Goal: Task Accomplishment & Management: Manage account settings

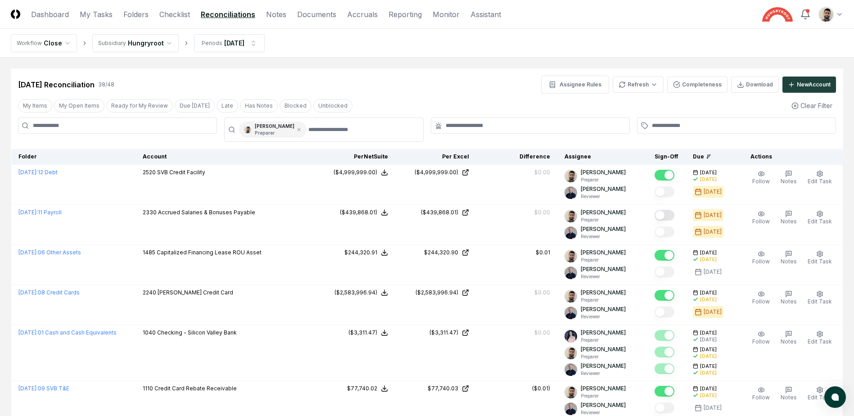
click at [368, 41] on nav "Workflow Close Subsidiary Hungryroot Periods [DATE]" at bounding box center [427, 43] width 854 height 29
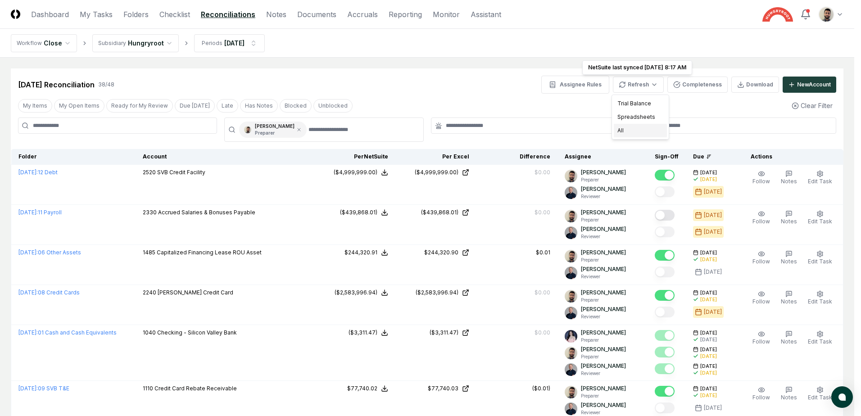
click at [646, 130] on div "All" at bounding box center [640, 131] width 53 height 14
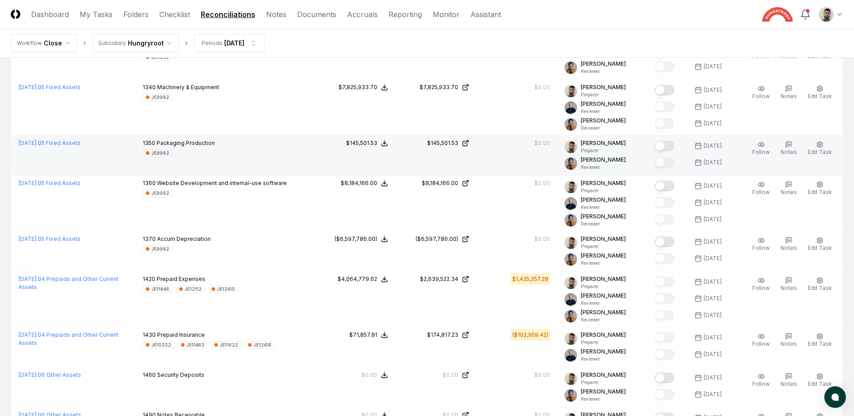
scroll to position [1126, 0]
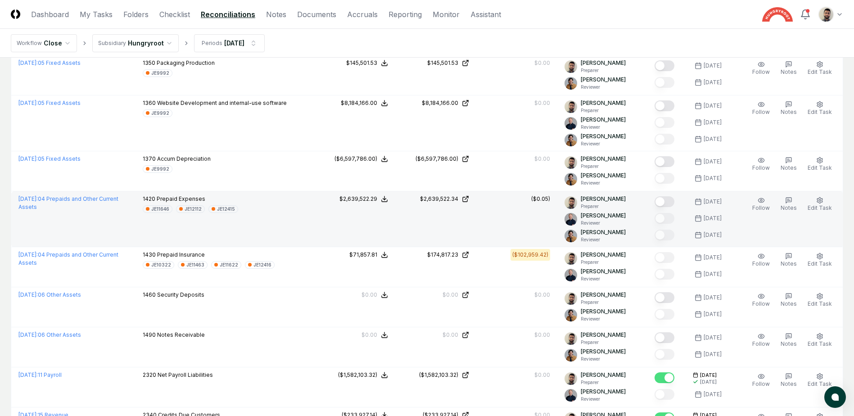
click at [674, 200] on button "Mark complete" at bounding box center [665, 201] width 20 height 11
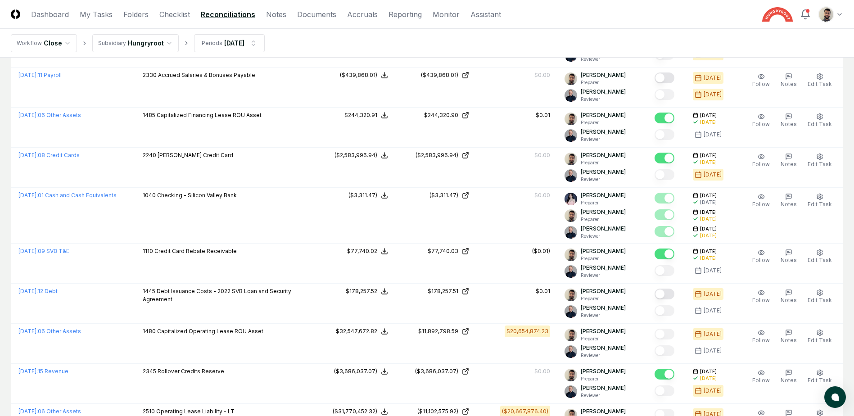
scroll to position [0, 0]
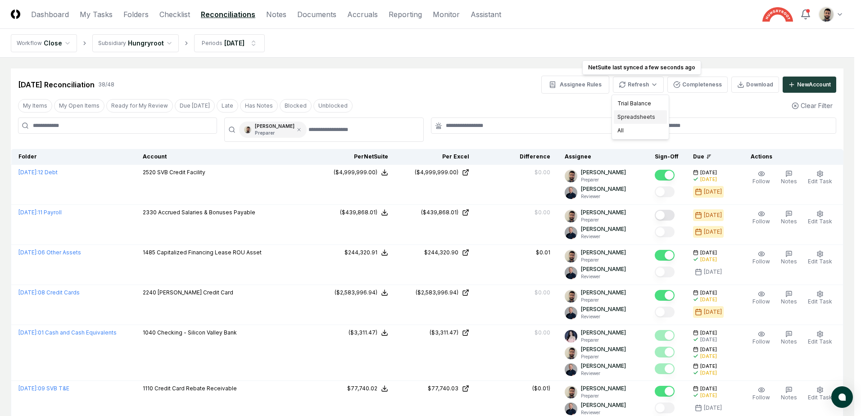
click at [645, 118] on div "Spreadsheets" at bounding box center [640, 117] width 53 height 14
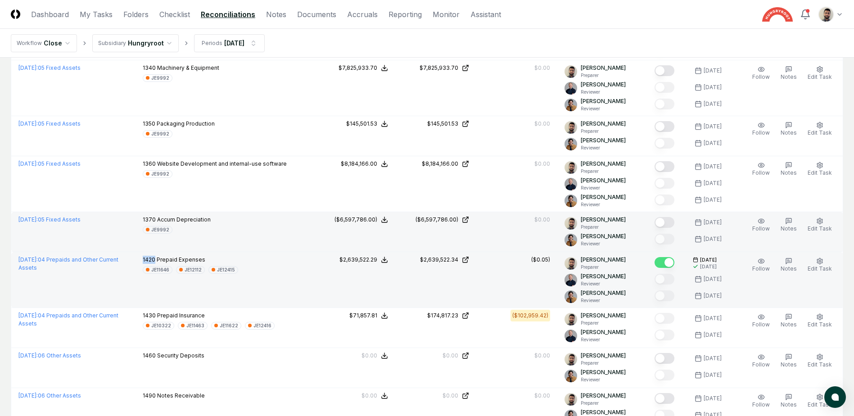
scroll to position [1081, 0]
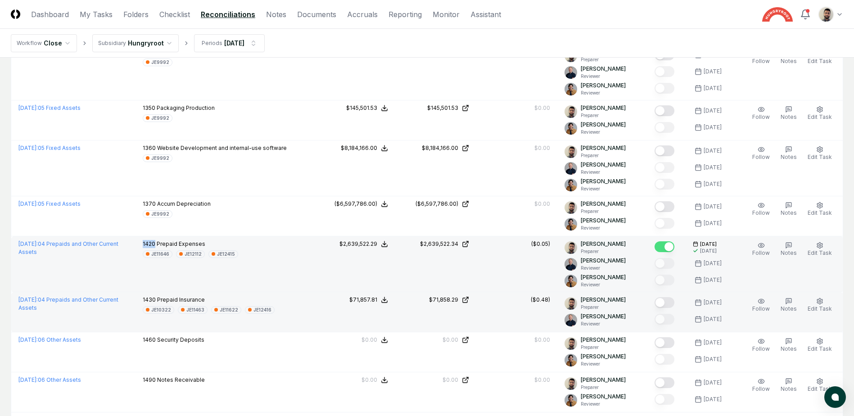
click at [675, 302] on button "Mark complete" at bounding box center [665, 302] width 20 height 11
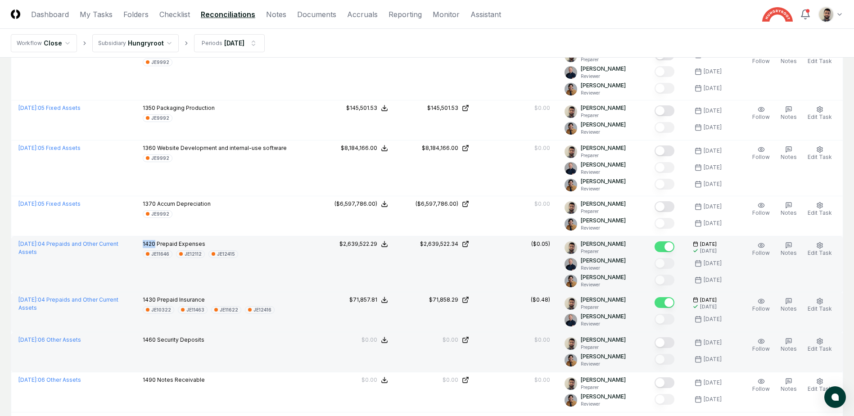
click at [669, 340] on button "Mark complete" at bounding box center [665, 342] width 20 height 11
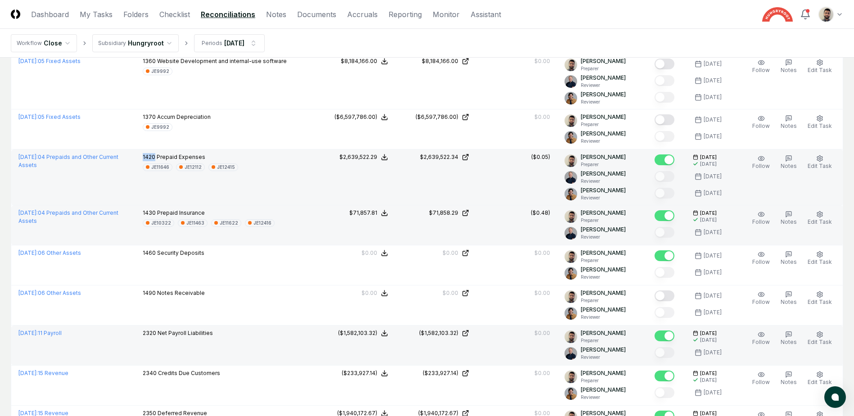
scroll to position [1171, 0]
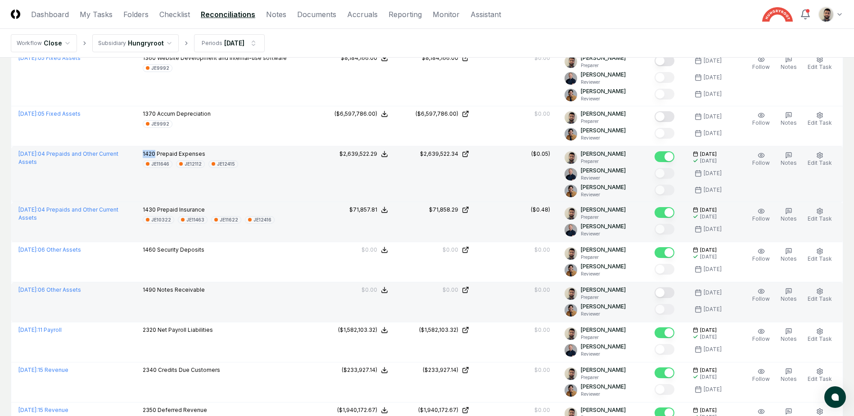
click at [673, 295] on button "Mark complete" at bounding box center [665, 292] width 20 height 11
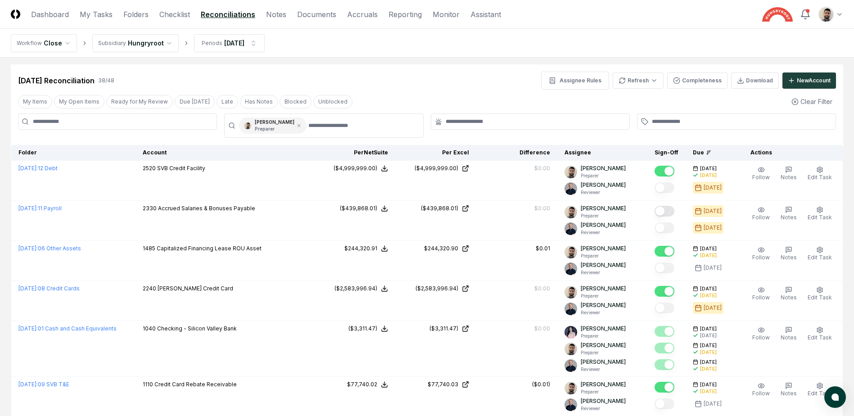
scroll to position [0, 0]
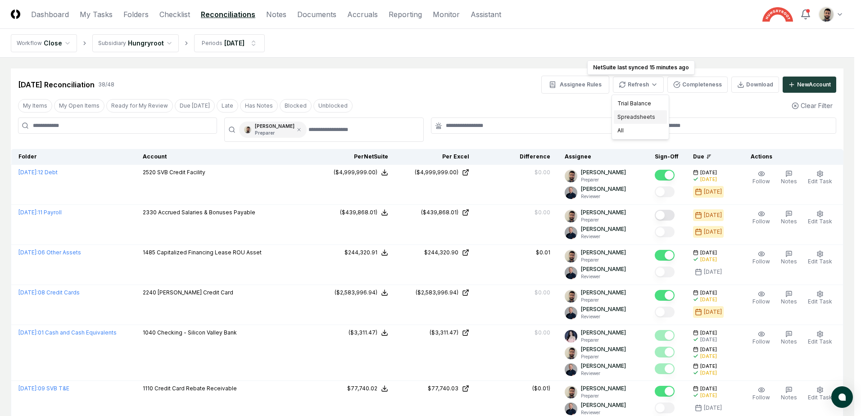
click at [645, 118] on div "Spreadsheets" at bounding box center [640, 117] width 53 height 14
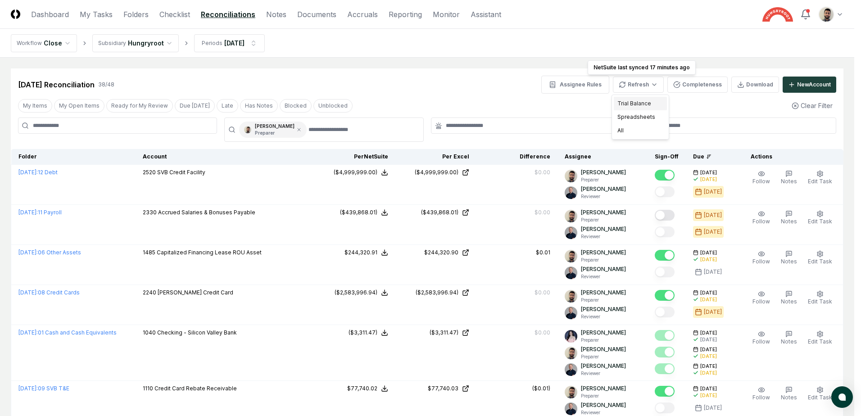
click at [636, 106] on div "Trial Balance" at bounding box center [640, 104] width 53 height 14
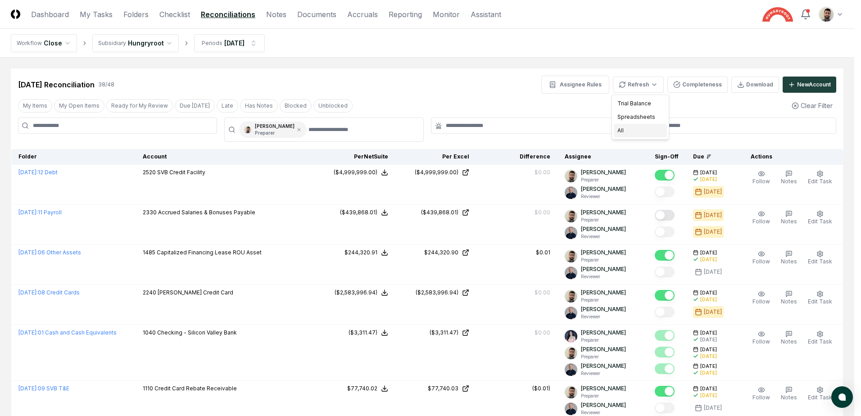
click at [649, 132] on div "All" at bounding box center [640, 131] width 53 height 14
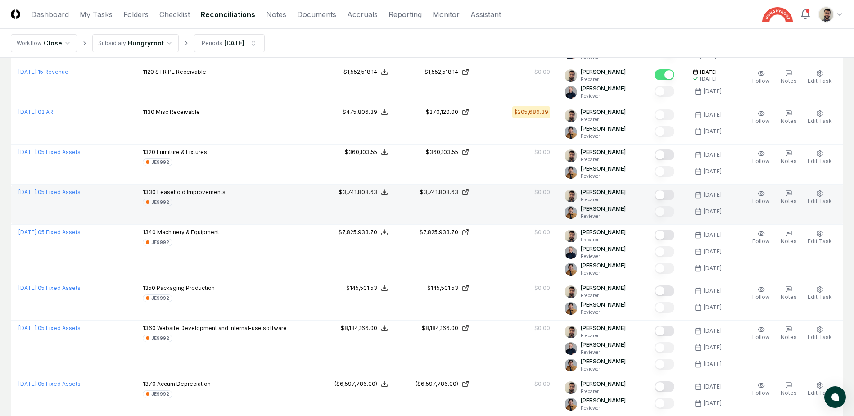
scroll to position [811, 0]
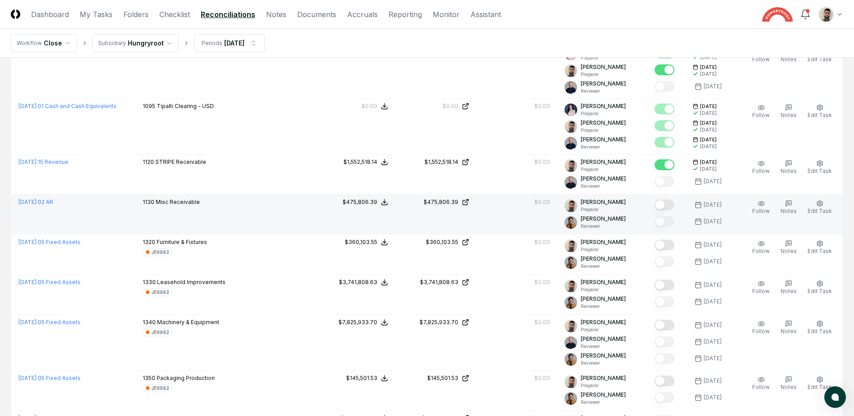
click at [675, 203] on button "Mark complete" at bounding box center [665, 205] width 20 height 11
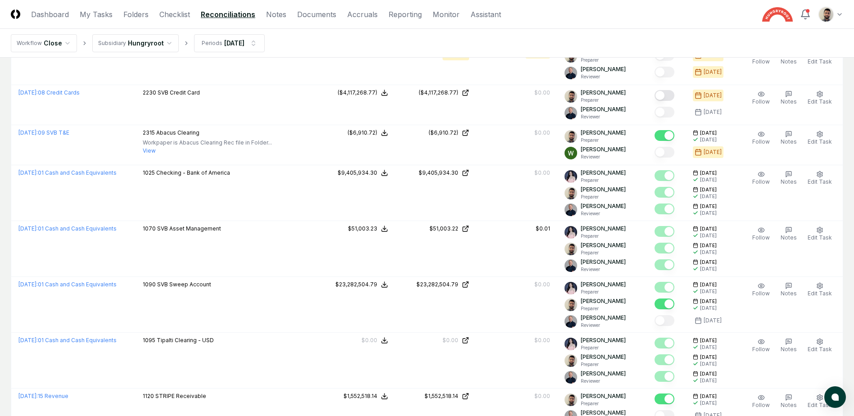
scroll to position [495, 0]
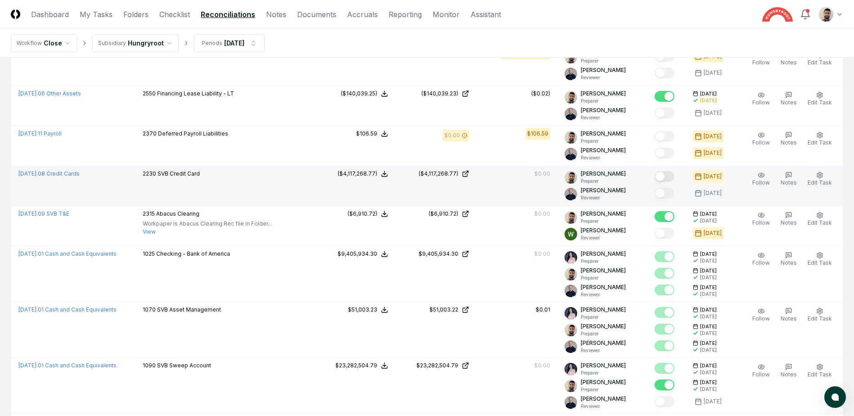
click at [675, 179] on button "Mark complete" at bounding box center [665, 176] width 20 height 11
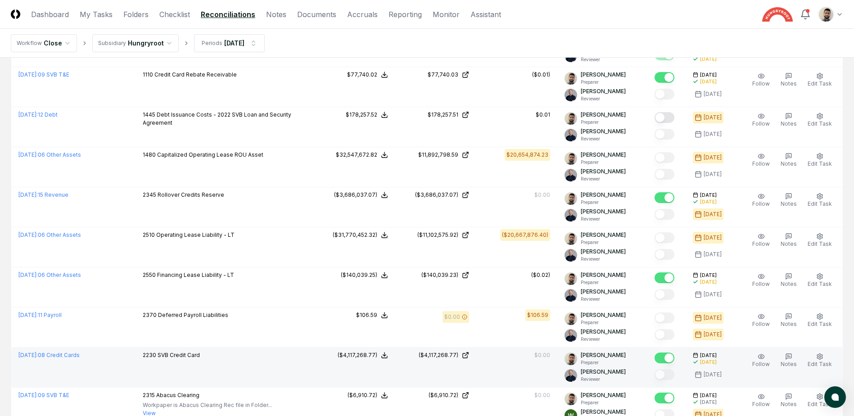
scroll to position [270, 0]
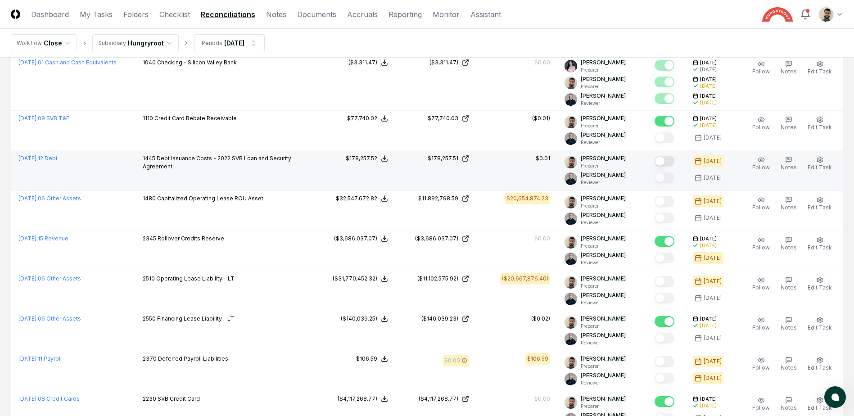
click at [675, 161] on button "Mark complete" at bounding box center [665, 161] width 20 height 11
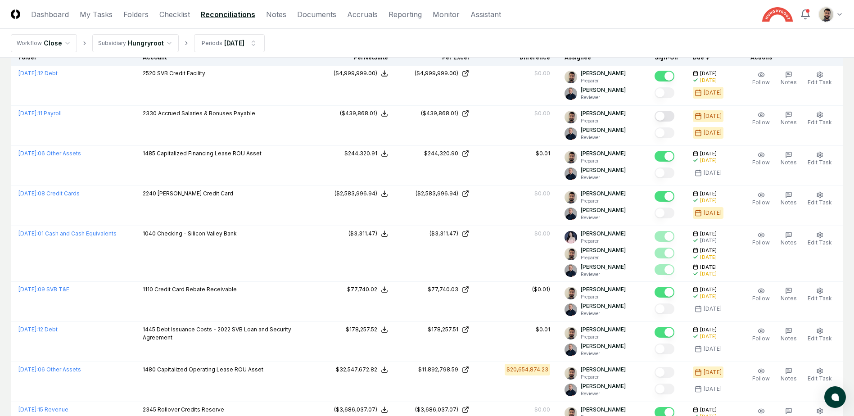
scroll to position [0, 0]
